Goal: Task Accomplishment & Management: Use online tool/utility

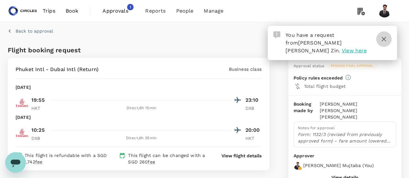
click at [383, 37] on icon "button" at bounding box center [384, 39] width 5 height 5
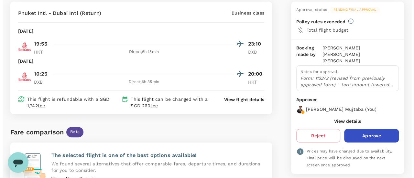
scroll to position [60, 0]
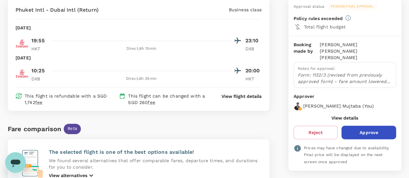
click at [232, 98] on p "View flight details" at bounding box center [242, 96] width 40 height 6
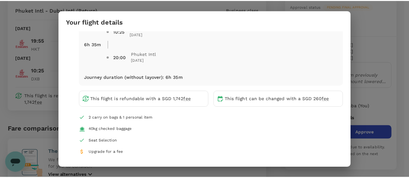
scroll to position [157, 0]
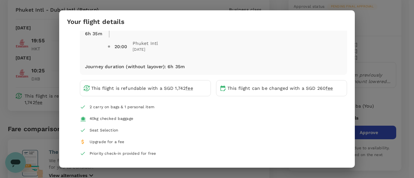
click at [381, 81] on div "Your flight details Depart flight HKT - DXB Tue, 14 Oct Emirates (EK) 0379 | bu…" at bounding box center [207, 89] width 414 height 178
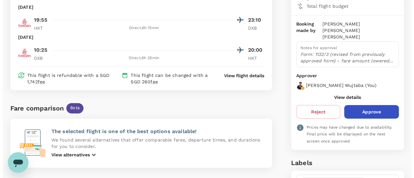
scroll to position [83, 0]
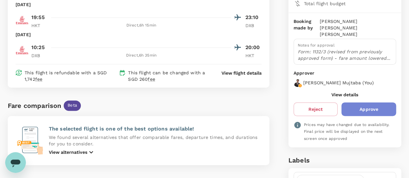
click at [388, 103] on button "Approve" at bounding box center [369, 110] width 55 height 14
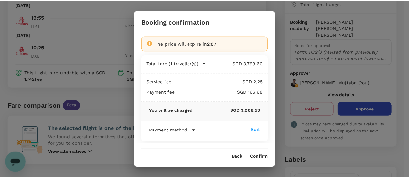
scroll to position [3, 0]
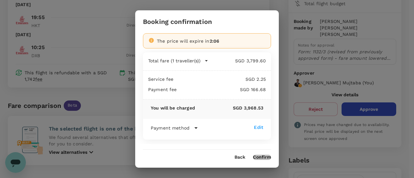
click at [266, 155] on button "Confirm" at bounding box center [262, 157] width 18 height 5
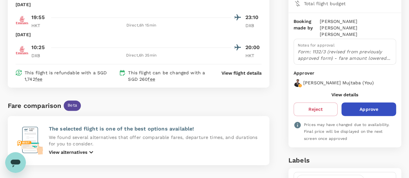
scroll to position [0, 0]
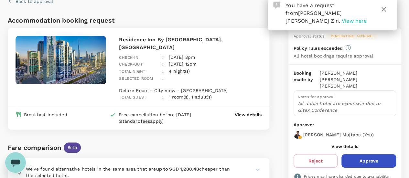
scroll to position [28, 0]
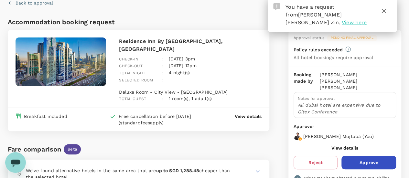
click at [388, 13] on icon "button" at bounding box center [384, 11] width 8 height 8
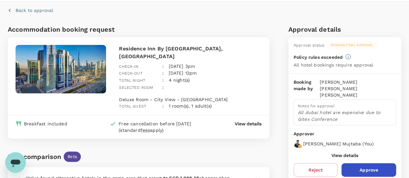
scroll to position [21, 0]
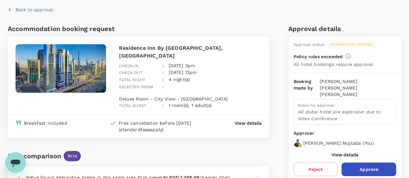
click at [250, 120] on p "View details" at bounding box center [248, 123] width 27 height 6
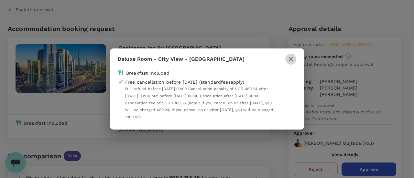
click at [290, 61] on icon "button" at bounding box center [291, 59] width 5 height 5
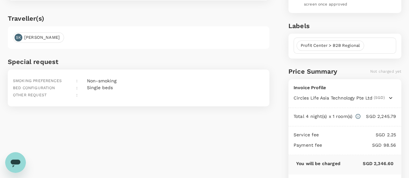
scroll to position [216, 0]
